Goal: Task Accomplishment & Management: Manage account settings

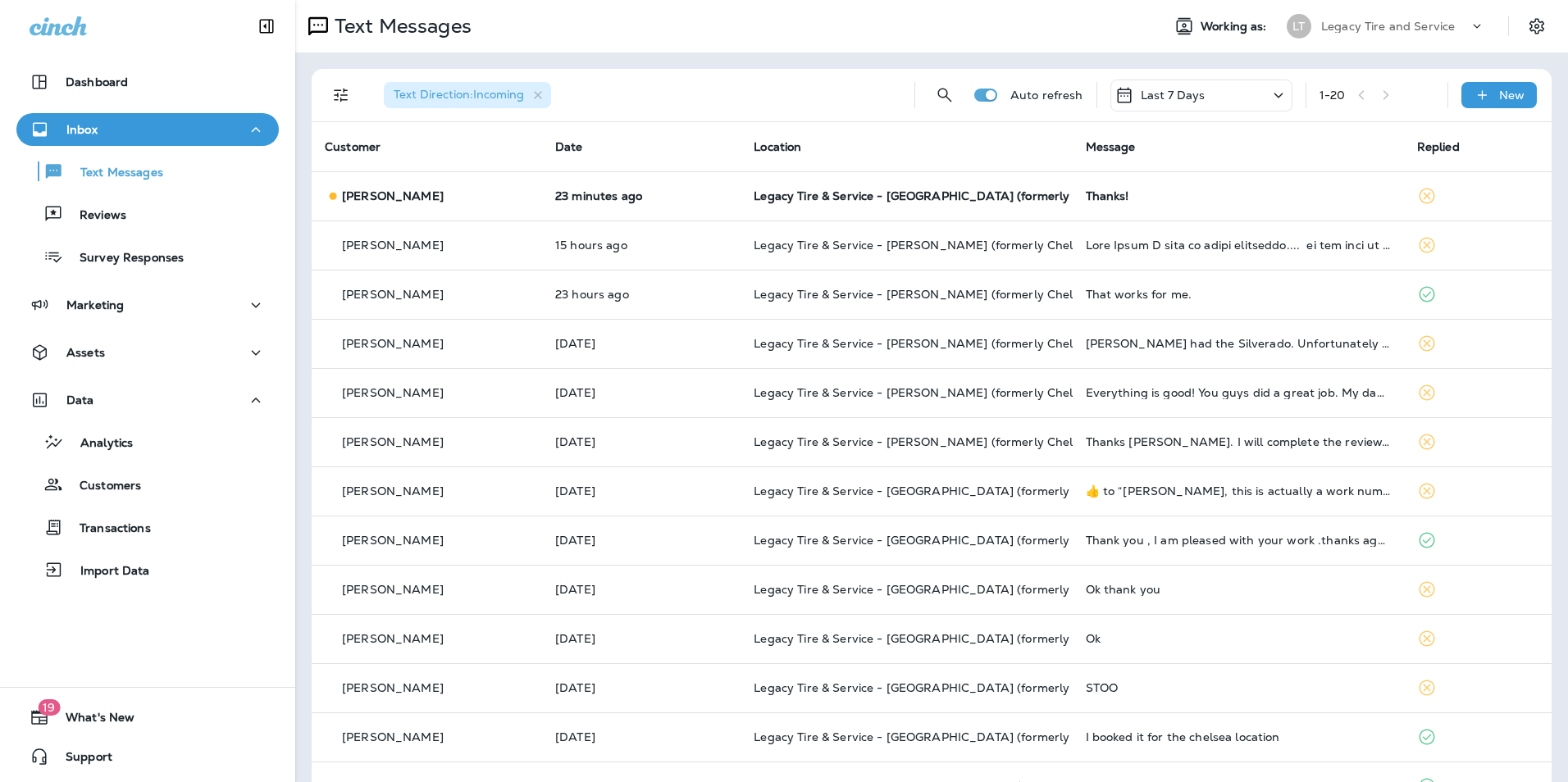
click at [482, 181] on td "[PERSON_NAME]" at bounding box center [426, 196] width 231 height 49
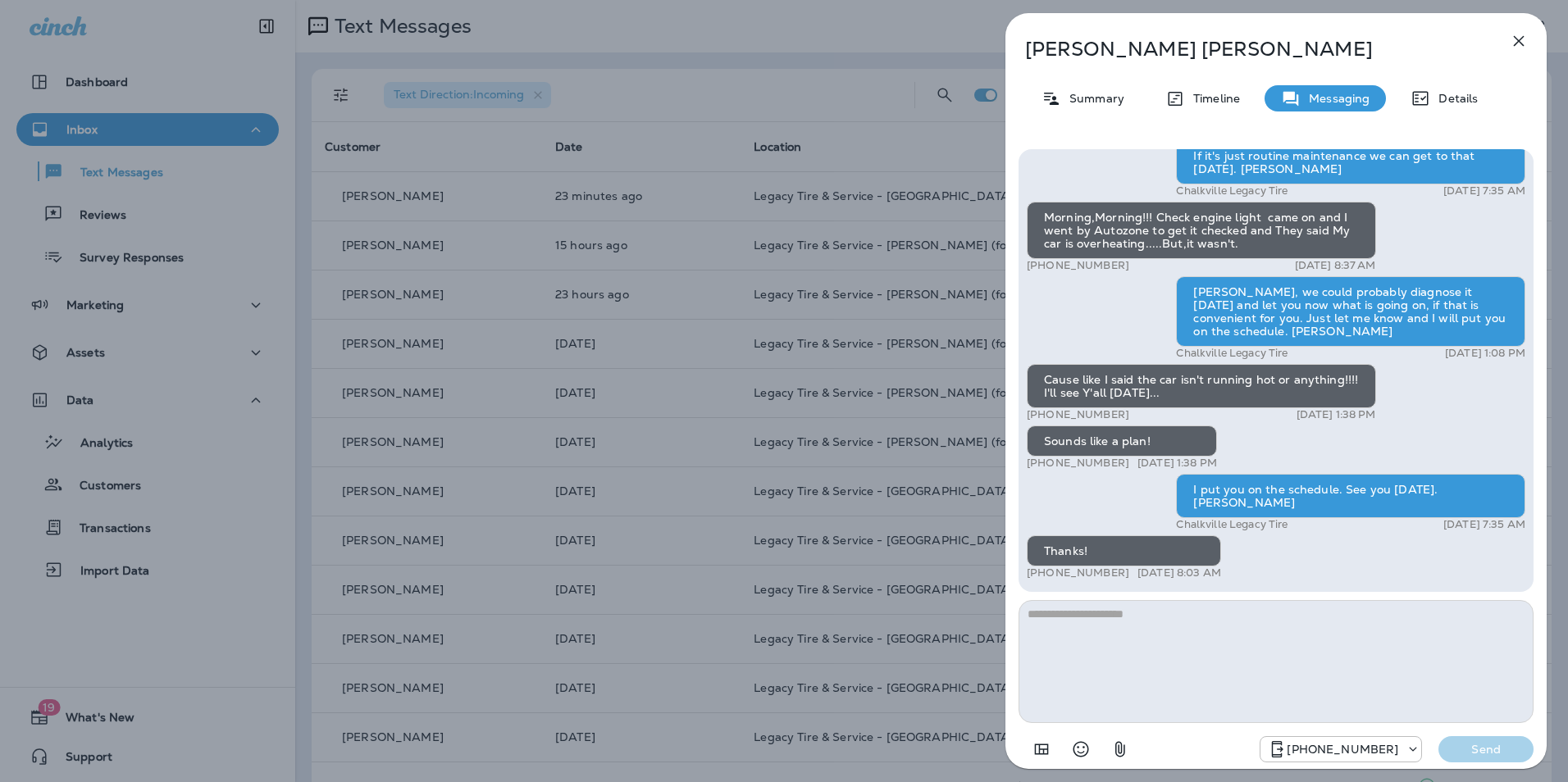
click at [1519, 48] on icon "button" at bounding box center [1518, 41] width 20 height 20
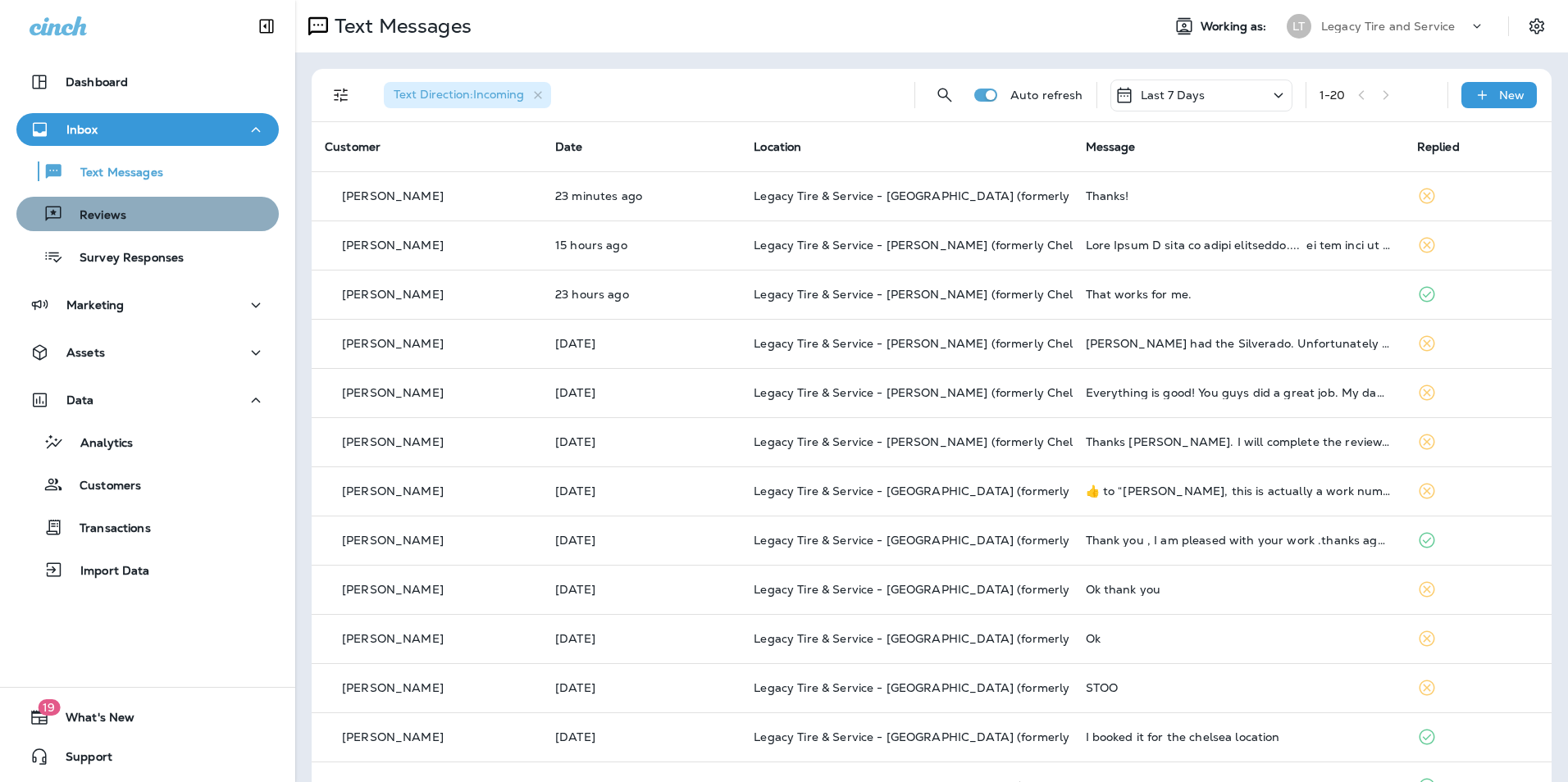
click at [148, 220] on div "Reviews" at bounding box center [147, 214] width 249 height 25
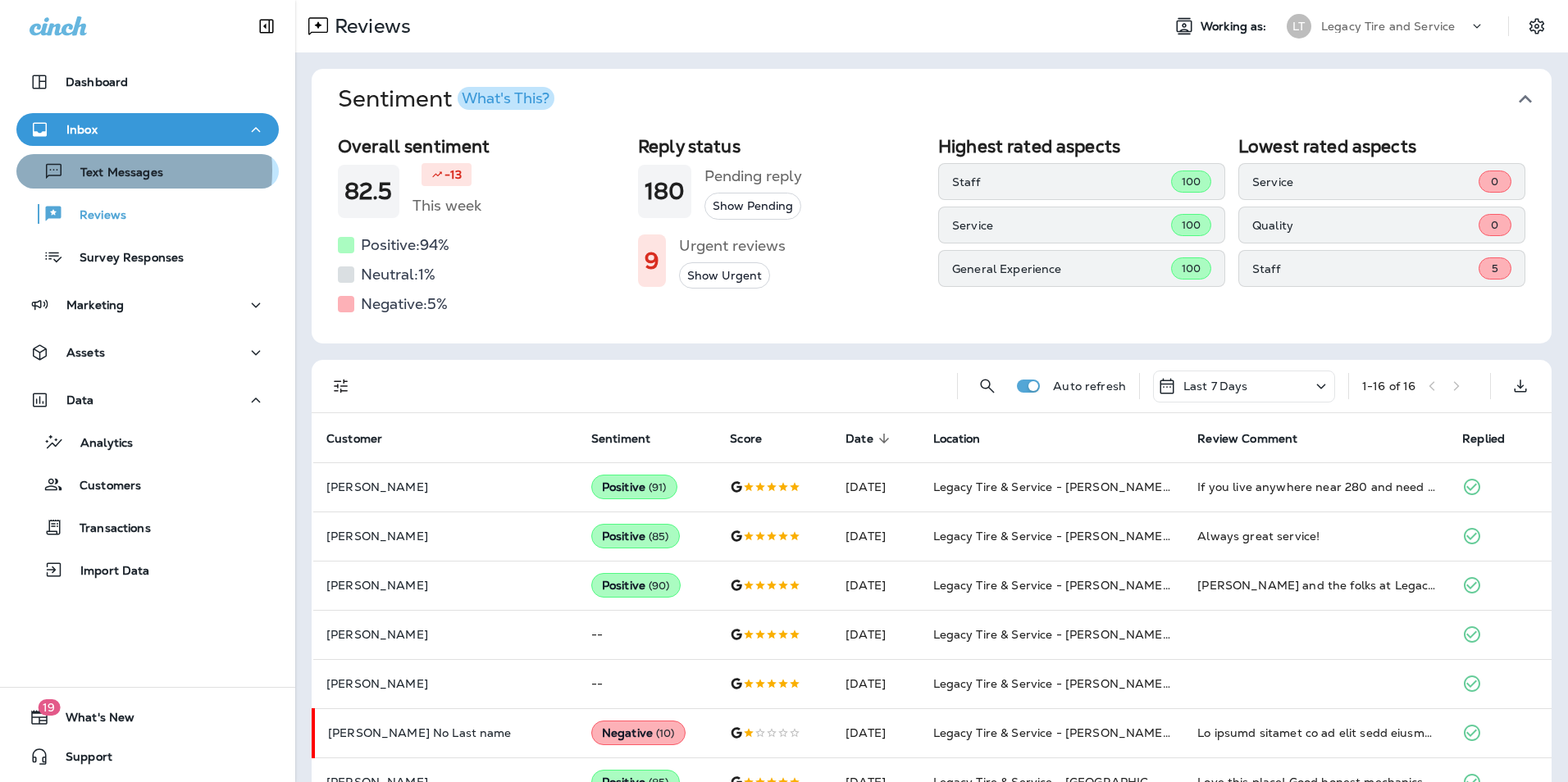
click at [110, 170] on p "Text Messages" at bounding box center [113, 174] width 100 height 15
